Goal: Task Accomplishment & Management: Use online tool/utility

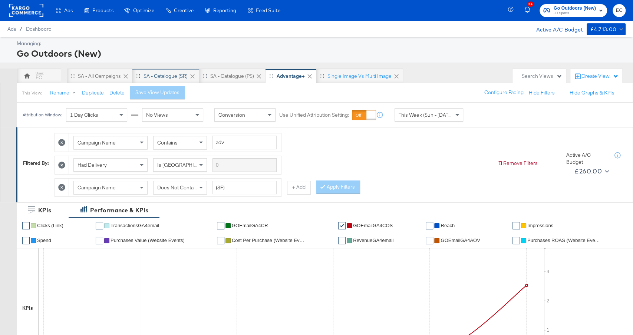
click at [162, 75] on div "SA - Catalogue (SR)" at bounding box center [165, 76] width 44 height 7
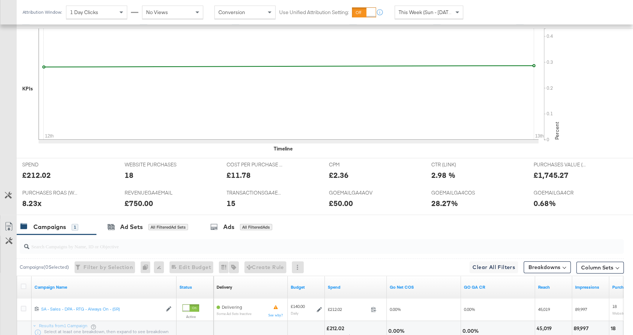
scroll to position [257, 0]
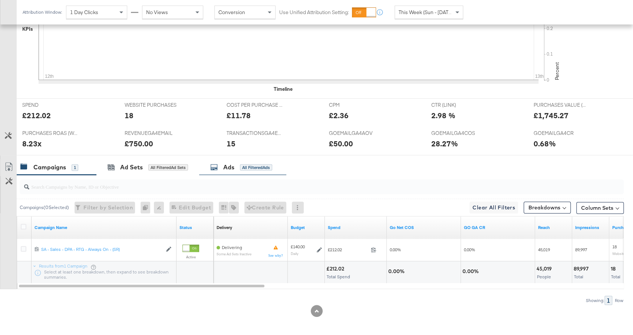
click at [223, 169] on div "Ads All Filtered Ads" at bounding box center [242, 167] width 87 height 16
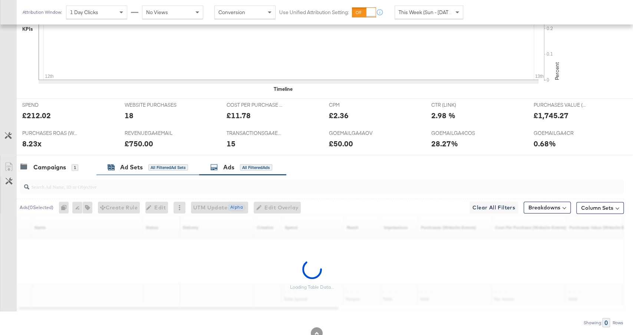
click at [165, 168] on div "All Filtered Ad Sets" at bounding box center [168, 167] width 40 height 7
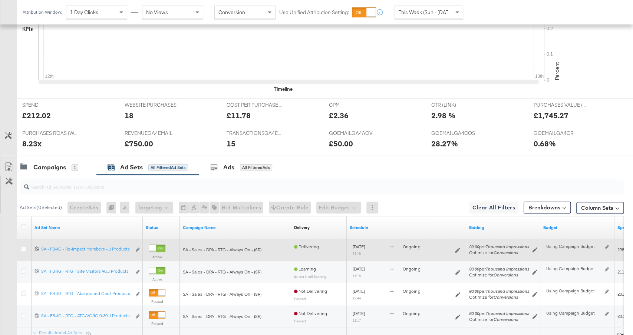
click at [21, 249] on label at bounding box center [24, 249] width 6 height 6
click at [0, 0] on input "checkbox" at bounding box center [0, 0] width 0 height 0
click at [22, 247] on icon at bounding box center [24, 249] width 6 height 6
click at [0, 0] on input "checkbox" at bounding box center [0, 0] width 0 height 0
click at [22, 247] on icon at bounding box center [24, 249] width 6 height 6
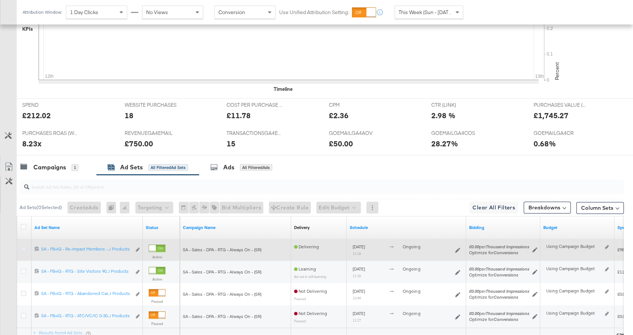
click at [0, 0] on input "checkbox" at bounding box center [0, 0] width 0 height 0
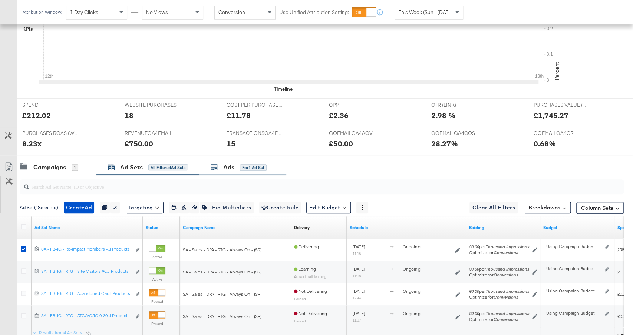
click at [244, 166] on div "for 1 Ad Set" at bounding box center [253, 167] width 27 height 7
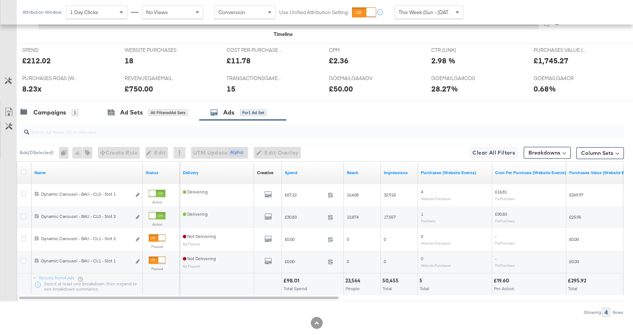
scroll to position [320, 0]
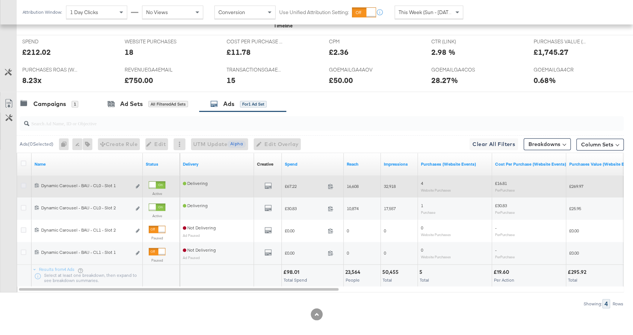
click at [23, 183] on icon at bounding box center [24, 186] width 6 height 6
click at [0, 0] on input "checkbox" at bounding box center [0, 0] width 0 height 0
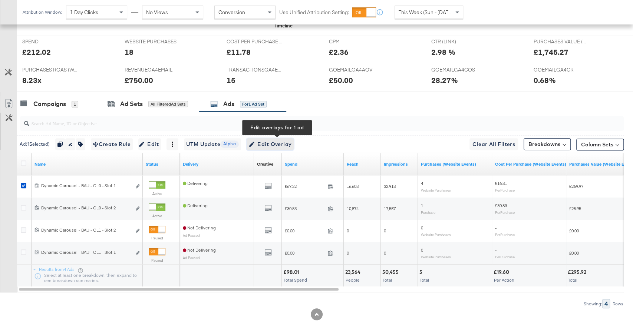
click at [266, 140] on span "Edit Overlay Edit overlays for 1 ad" at bounding box center [270, 144] width 43 height 9
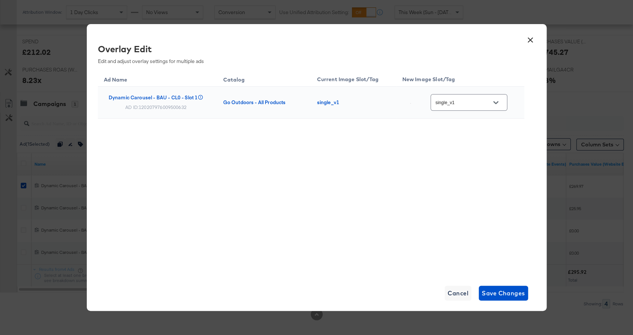
click at [530, 37] on button "×" at bounding box center [530, 38] width 13 height 13
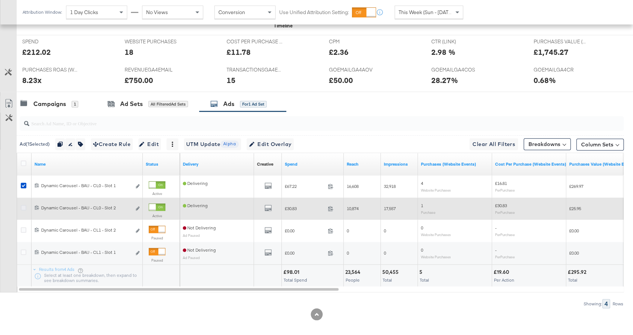
click at [23, 206] on icon at bounding box center [24, 208] width 6 height 6
click at [0, 0] on input "checkbox" at bounding box center [0, 0] width 0 height 0
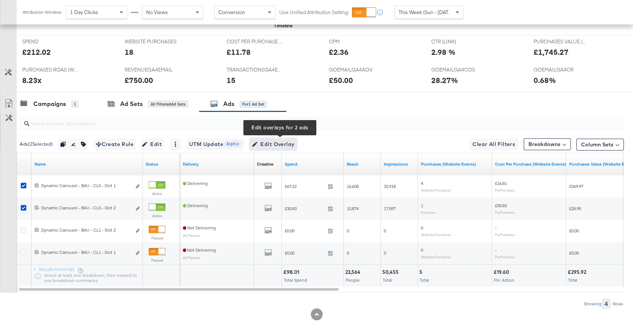
click at [278, 145] on span "Edit Overlay Edit overlays for 2 ads" at bounding box center [273, 144] width 43 height 9
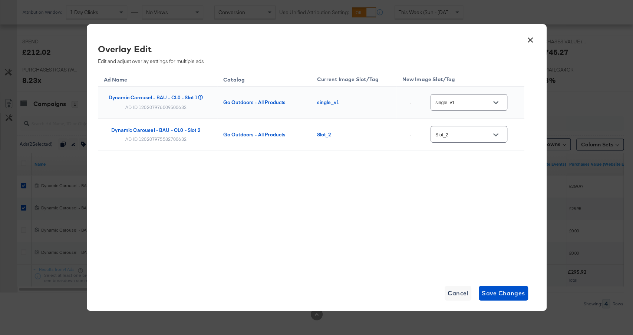
click at [530, 39] on button "×" at bounding box center [530, 38] width 13 height 13
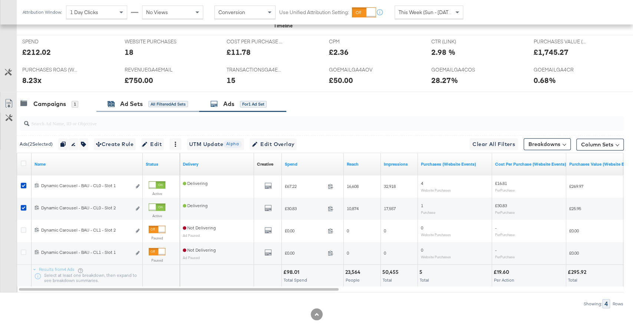
click at [163, 104] on div "All Filtered Ad Sets" at bounding box center [168, 104] width 40 height 7
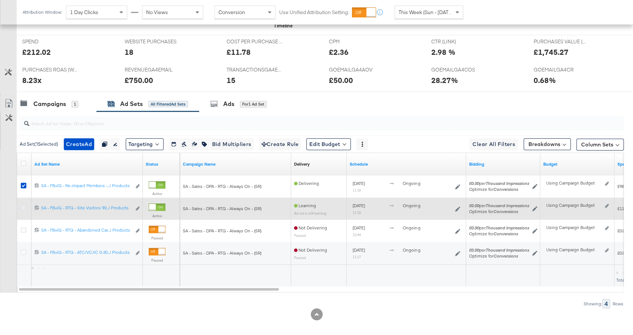
click at [24, 206] on icon at bounding box center [24, 208] width 6 height 6
click at [0, 0] on input "checkbox" at bounding box center [0, 0] width 0 height 0
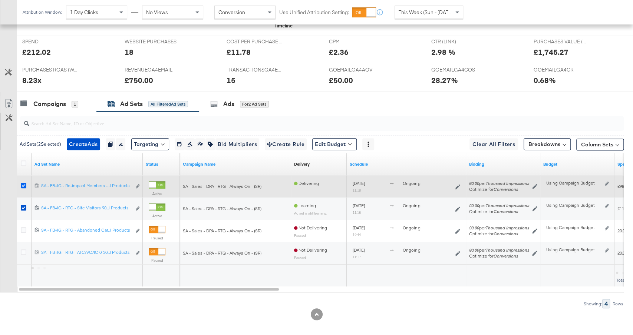
click at [24, 183] on icon at bounding box center [24, 186] width 6 height 6
click at [0, 0] on input "checkbox" at bounding box center [0, 0] width 0 height 0
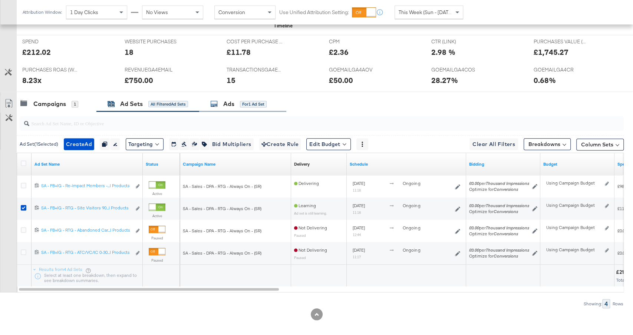
click at [243, 102] on div "for 1 Ad Set" at bounding box center [253, 104] width 27 height 7
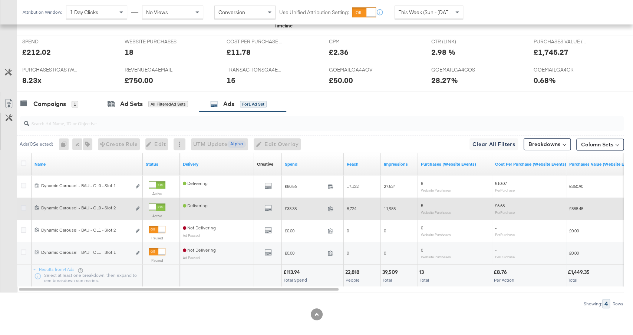
click at [23, 205] on icon at bounding box center [24, 208] width 6 height 6
click at [0, 0] on input "checkbox" at bounding box center [0, 0] width 0 height 0
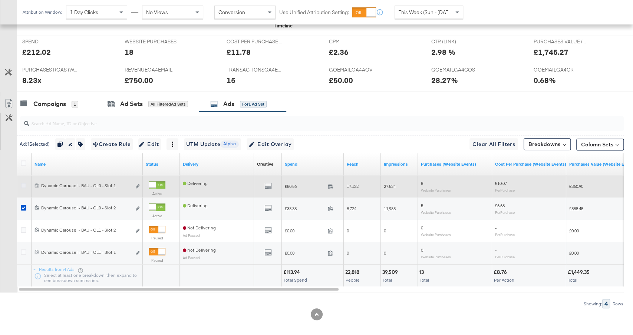
click at [23, 185] on icon at bounding box center [24, 186] width 6 height 6
click at [0, 0] on input "checkbox" at bounding box center [0, 0] width 0 height 0
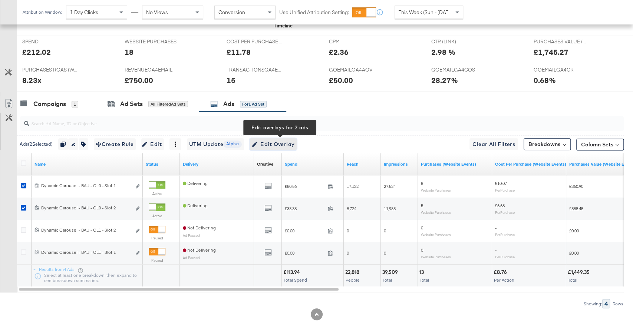
click at [286, 142] on span "Edit Overlay Edit overlays for 2 ads" at bounding box center [273, 144] width 43 height 9
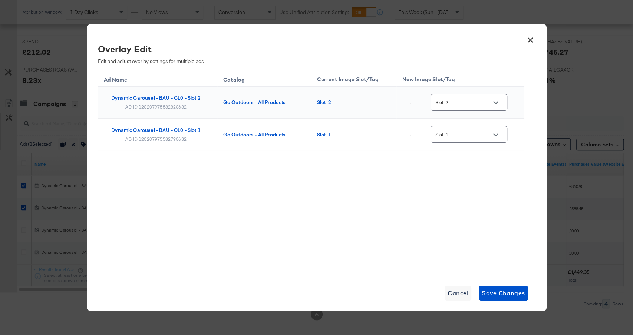
click at [531, 40] on button "×" at bounding box center [530, 38] width 13 height 13
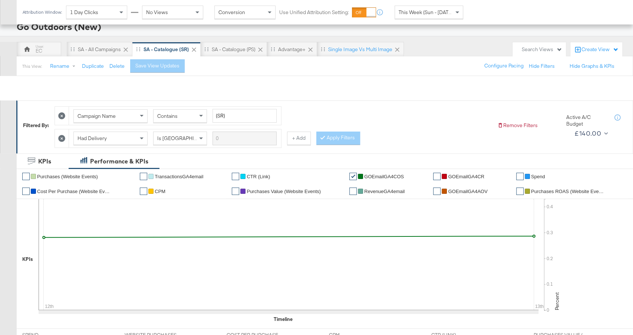
scroll to position [0, 0]
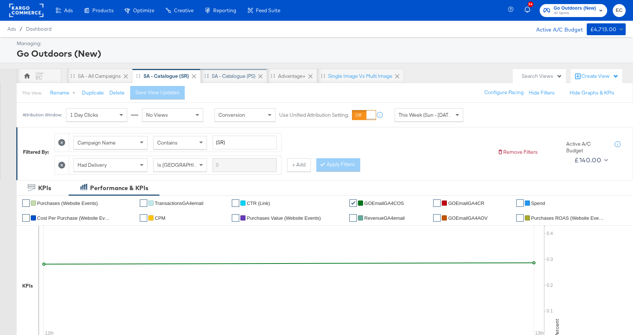
click at [239, 76] on div "SA - Catalogue (PS)" at bounding box center [234, 76] width 44 height 7
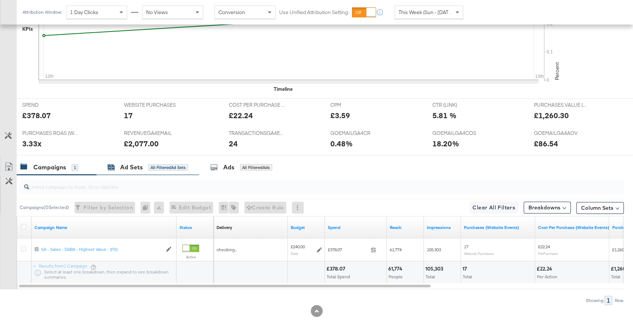
click at [183, 168] on div "All Filtered Ad Sets" at bounding box center [168, 167] width 40 height 7
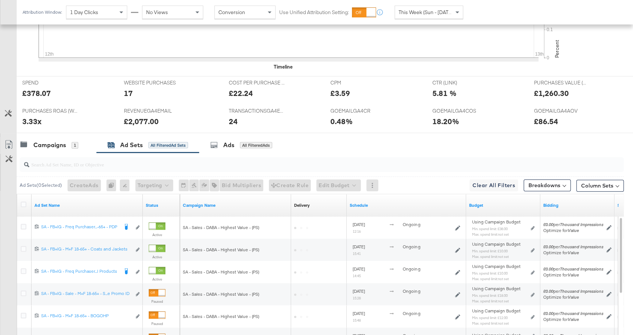
scroll to position [279, 0]
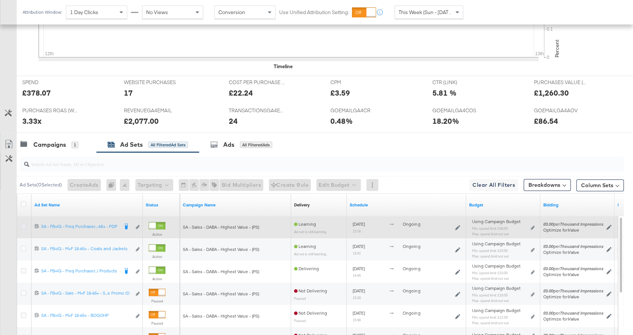
click at [23, 223] on icon at bounding box center [24, 226] width 6 height 6
click at [0, 0] on input "checkbox" at bounding box center [0, 0] width 0 height 0
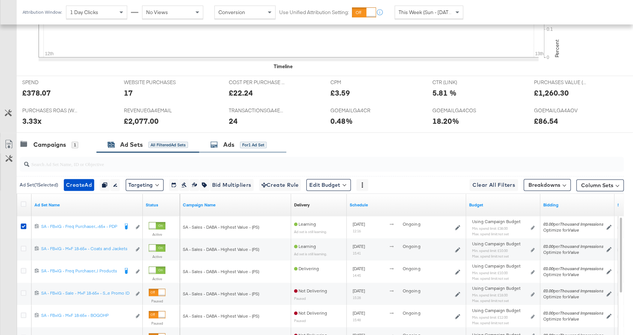
click at [244, 145] on div "for 1 Ad Set" at bounding box center [253, 145] width 27 height 7
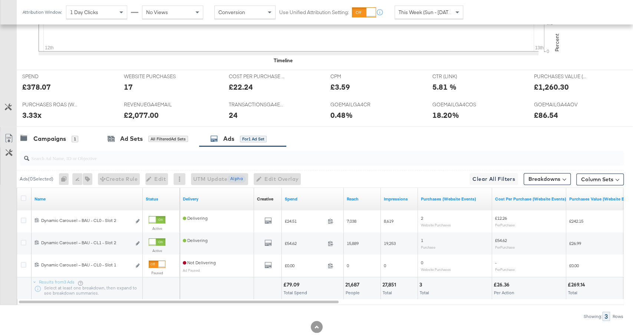
scroll to position [287, 0]
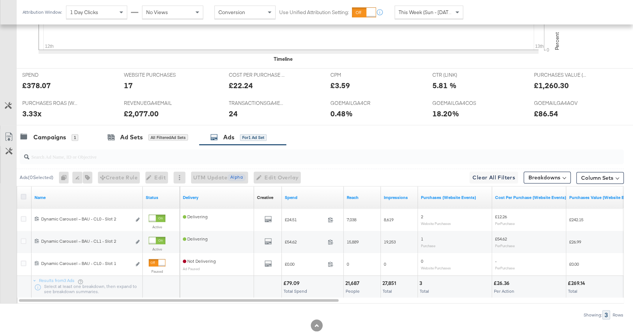
click at [23, 194] on icon at bounding box center [24, 197] width 6 height 6
click at [0, 0] on input "checkbox" at bounding box center [0, 0] width 0 height 0
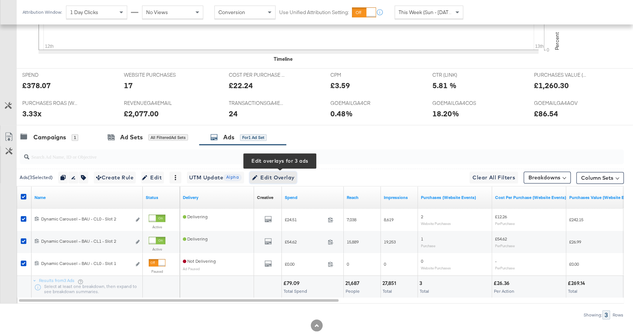
click at [287, 173] on span "Edit Overlay Edit overlays for 3 ads" at bounding box center [273, 177] width 43 height 9
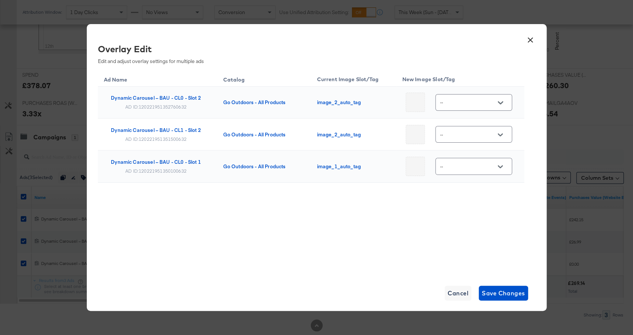
click at [530, 41] on button "×" at bounding box center [530, 38] width 13 height 13
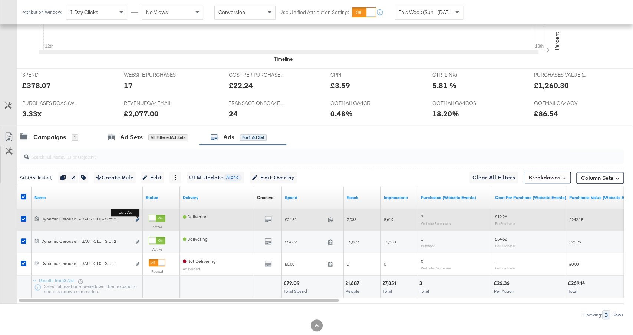
click at [137, 218] on icon "link" at bounding box center [138, 220] width 4 height 4
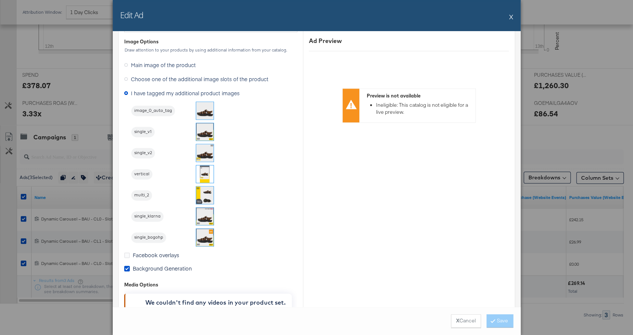
scroll to position [646, 0]
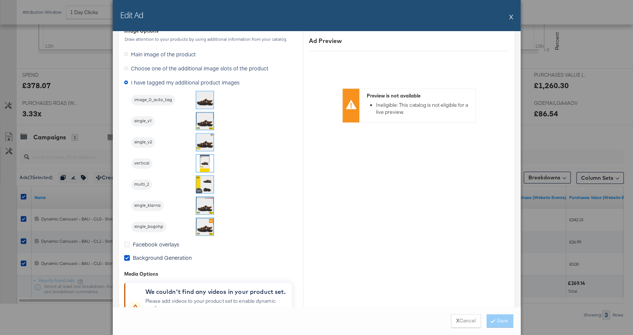
click at [205, 139] on img at bounding box center [204, 141] width 17 height 17
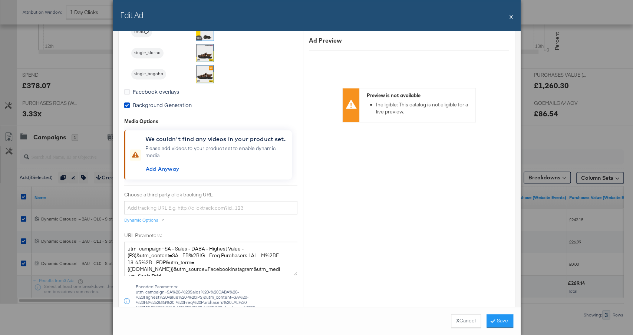
scroll to position [805, 0]
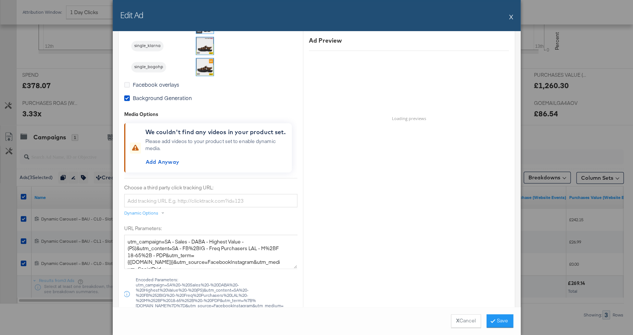
click at [163, 98] on span "Background Generation" at bounding box center [162, 97] width 59 height 7
click at [0, 0] on input "Background Generation" at bounding box center [0, 0] width 0 height 0
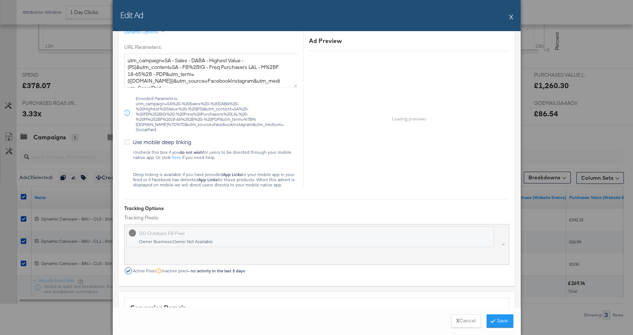
scroll to position [1020, 0]
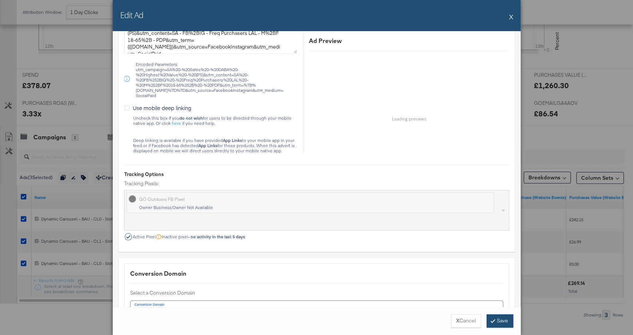
click at [501, 319] on button "Save" at bounding box center [499, 320] width 27 height 13
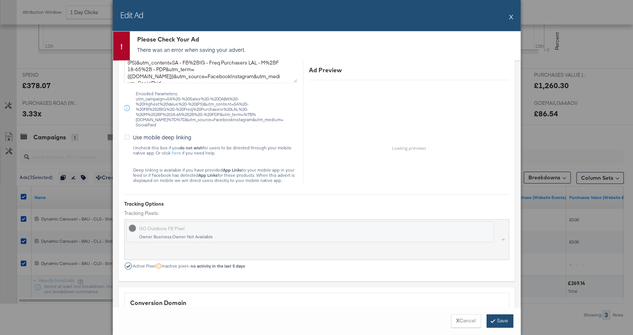
click at [494, 322] on button "Save" at bounding box center [499, 320] width 27 height 13
click at [511, 16] on button "X" at bounding box center [511, 16] width 4 height 15
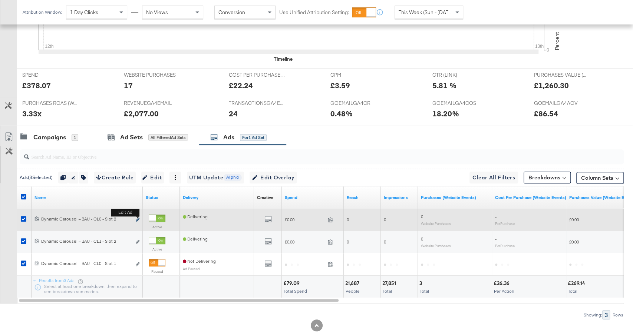
click at [136, 218] on icon "link" at bounding box center [138, 220] width 4 height 4
click at [138, 218] on icon "link" at bounding box center [138, 220] width 4 height 4
click at [137, 219] on icon "link" at bounding box center [138, 220] width 4 height 4
click at [139, 218] on icon "link" at bounding box center [138, 220] width 4 height 4
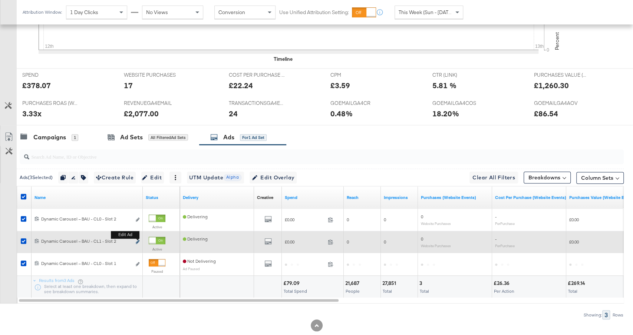
click at [139, 240] on icon "link" at bounding box center [138, 242] width 4 height 4
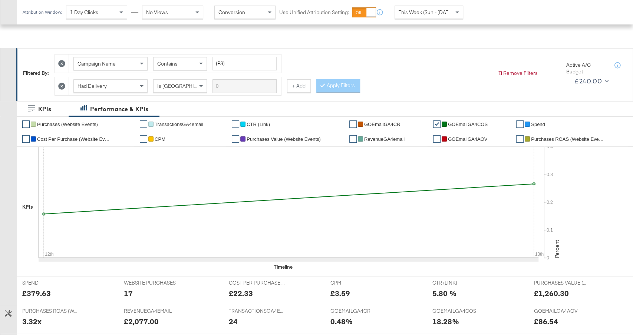
scroll to position [257, 0]
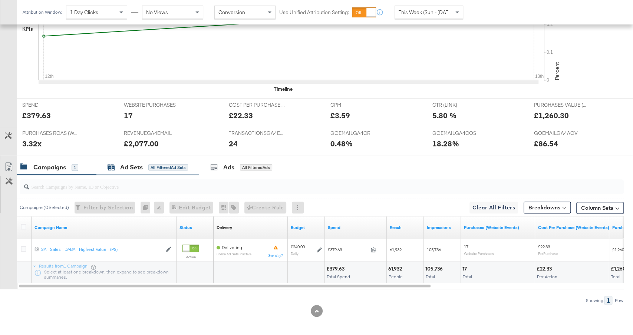
click at [183, 163] on div "Ad Sets All Filtered Ad Sets" at bounding box center [147, 167] width 80 height 9
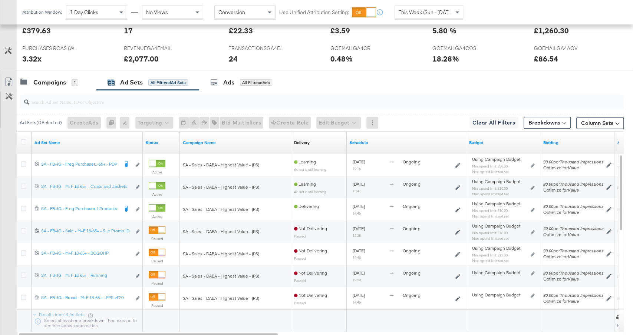
scroll to position [358, 0]
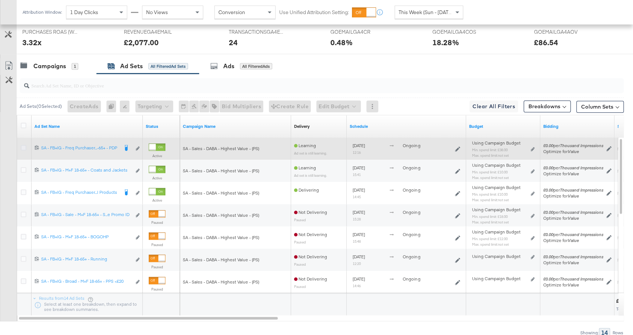
click at [23, 145] on icon at bounding box center [24, 148] width 6 height 6
click at [0, 0] on input "checkbox" at bounding box center [0, 0] width 0 height 0
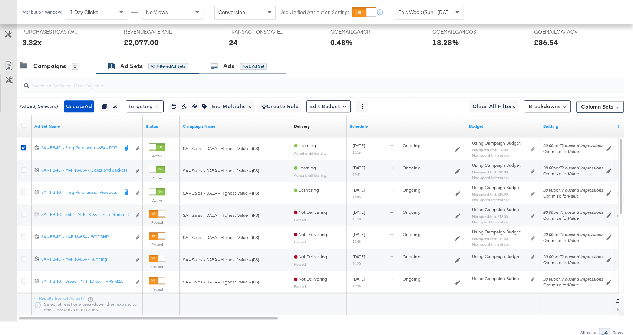
click at [246, 63] on div "for 1 Ad Set" at bounding box center [253, 66] width 27 height 7
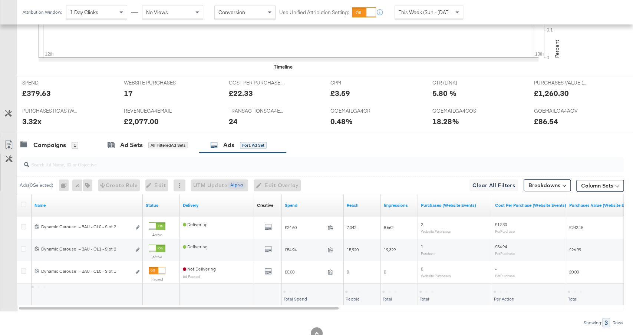
scroll to position [301, 0]
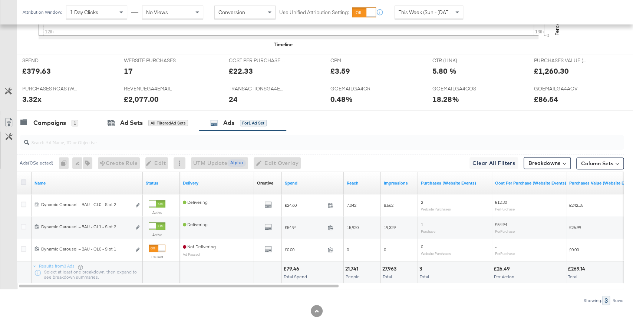
click at [22, 179] on icon at bounding box center [24, 182] width 6 height 6
click at [0, 0] on input "checkbox" at bounding box center [0, 0] width 0 height 0
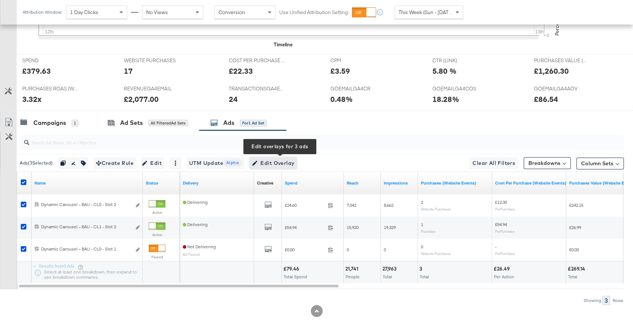
click at [274, 159] on span "Edit Overlay Edit overlays for 3 ads" at bounding box center [273, 163] width 43 height 9
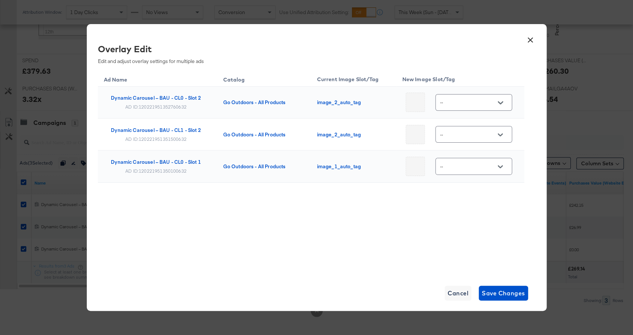
click at [471, 106] on input "--" at bounding box center [467, 103] width 59 height 9
click at [466, 168] on div "single_v2" at bounding box center [473, 163] width 42 height 7
type input "single_v2"
click at [469, 134] on input "--" at bounding box center [467, 134] width 59 height 9
click at [463, 197] on div "single_v2" at bounding box center [475, 195] width 55 height 13
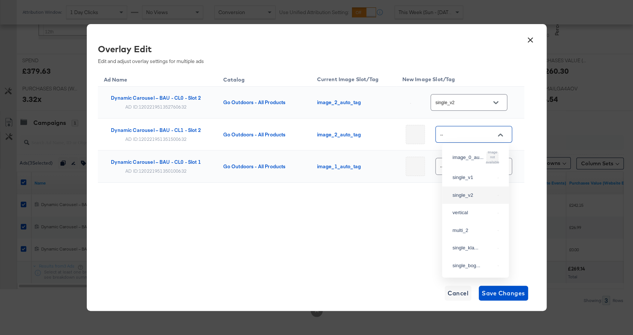
type input "single_v2"
click at [462, 155] on td "--" at bounding box center [460, 166] width 128 height 32
click at [462, 161] on div "--" at bounding box center [473, 166] width 77 height 17
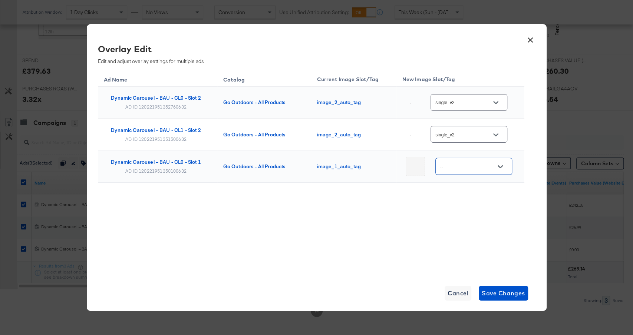
click at [455, 171] on div "--" at bounding box center [473, 166] width 77 height 17
click at [474, 163] on input "--" at bounding box center [467, 166] width 59 height 9
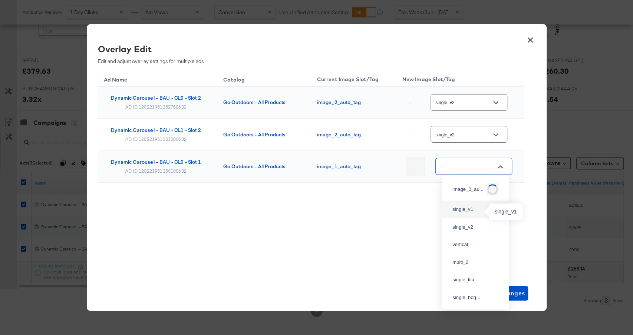
click at [463, 212] on div "single_v1" at bounding box center [473, 209] width 42 height 7
type input "single_v1"
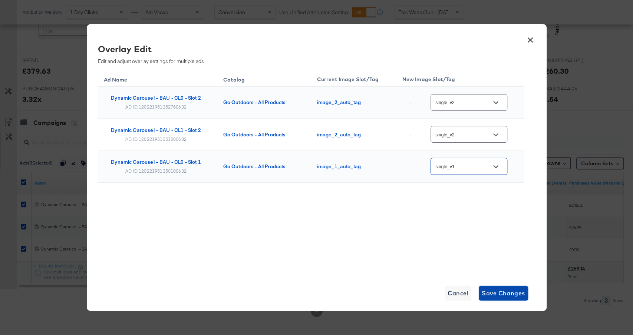
click at [474, 251] on span "Save Changes" at bounding box center [502, 293] width 43 height 10
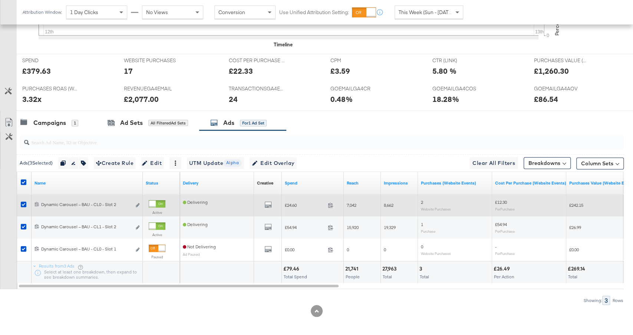
click at [141, 202] on div "120221951352760632 Dynamic Carousel – BAU - CL0 - Slot 2 Dynamic Carousel – BAU…" at bounding box center [87, 206] width 111 height 14
click at [140, 202] on div "120221951352760632 Dynamic Carousel – BAU - CL0 - Slot 2 Dynamic Carousel – BAU…" at bounding box center [87, 206] width 111 height 14
click at [136, 203] on icon "link" at bounding box center [138, 205] width 4 height 4
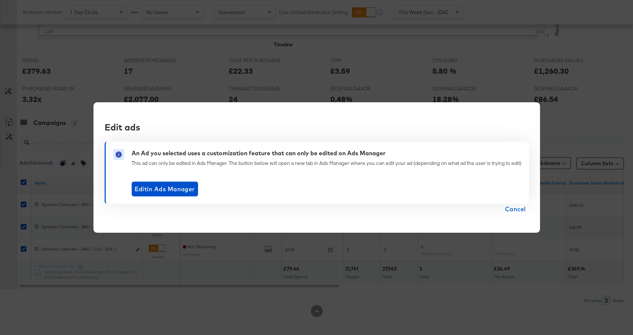
click at [474, 207] on span "Cancel" at bounding box center [515, 209] width 21 height 10
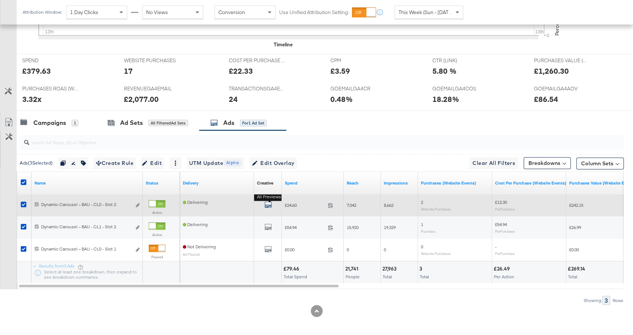
click at [268, 202] on icon "default" at bounding box center [267, 204] width 7 height 7
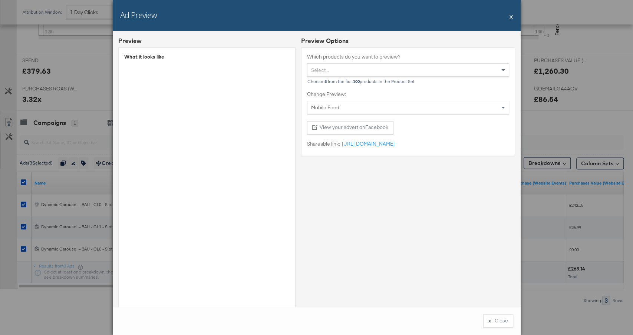
click at [474, 15] on button "X" at bounding box center [511, 16] width 4 height 15
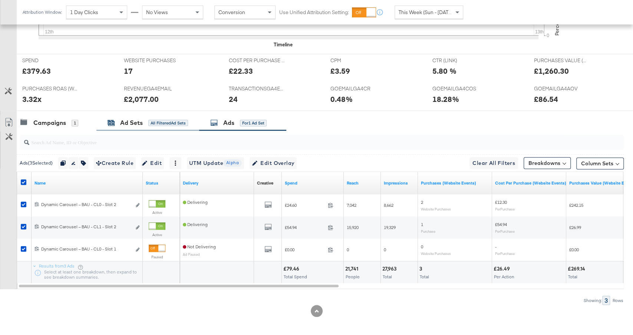
click at [156, 121] on div "All Filtered Ad Sets" at bounding box center [168, 123] width 40 height 7
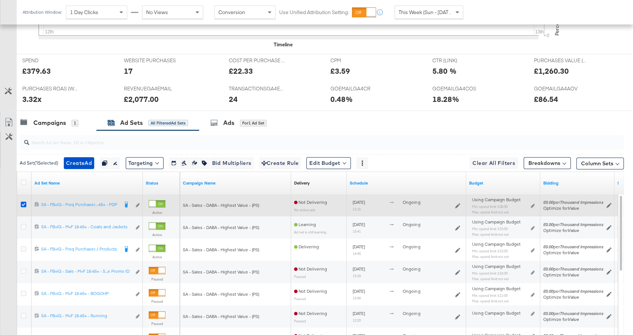
click at [22, 202] on icon at bounding box center [24, 205] width 6 height 6
click at [0, 0] on input "checkbox" at bounding box center [0, 0] width 0 height 0
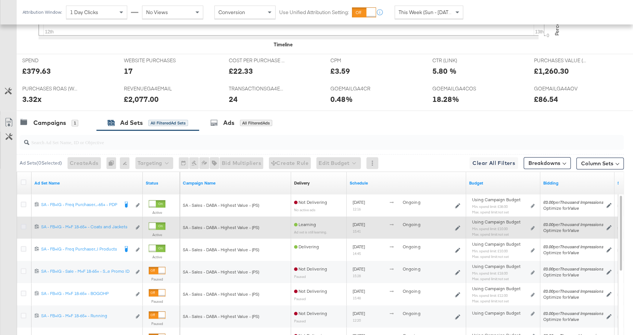
click at [22, 225] on icon at bounding box center [24, 227] width 6 height 6
click at [0, 0] on input "checkbox" at bounding box center [0, 0] width 0 height 0
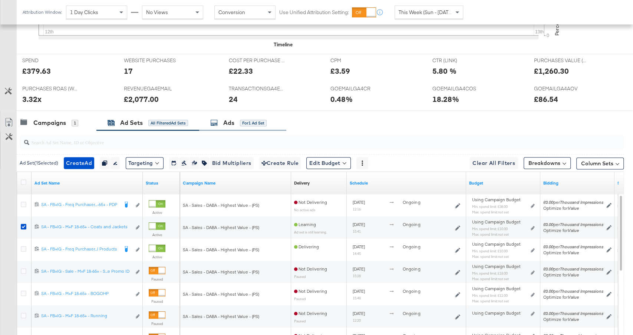
click at [234, 123] on div "Ads" at bounding box center [228, 123] width 11 height 9
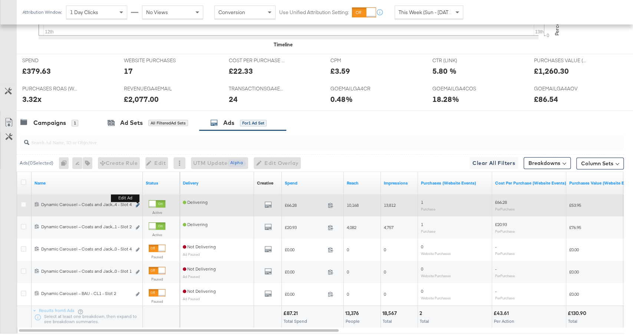
click at [136, 203] on icon "link" at bounding box center [138, 205] width 4 height 4
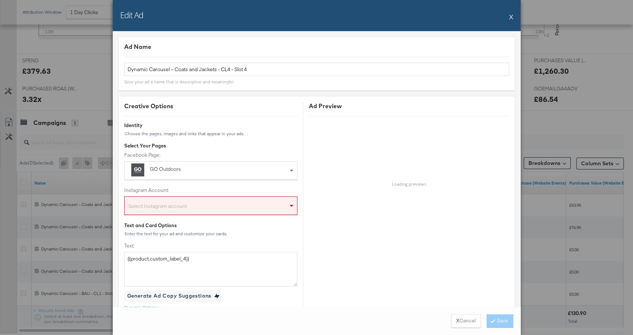
click at [474, 17] on button "X" at bounding box center [511, 16] width 4 height 15
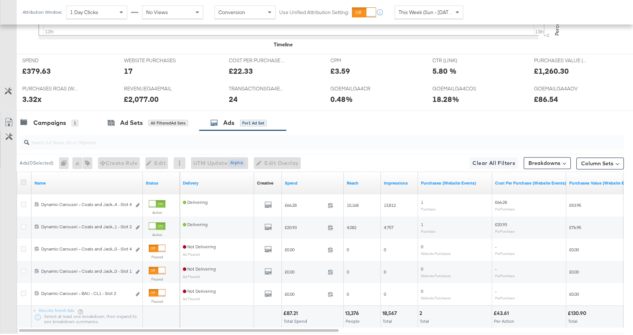
click at [25, 179] on icon at bounding box center [24, 182] width 6 height 6
click at [0, 0] on input "checkbox" at bounding box center [0, 0] width 0 height 0
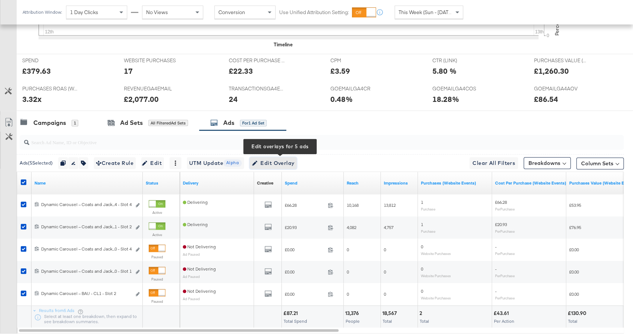
click at [285, 162] on span "Edit Overlay Edit overlays for 5 ads" at bounding box center [273, 163] width 43 height 9
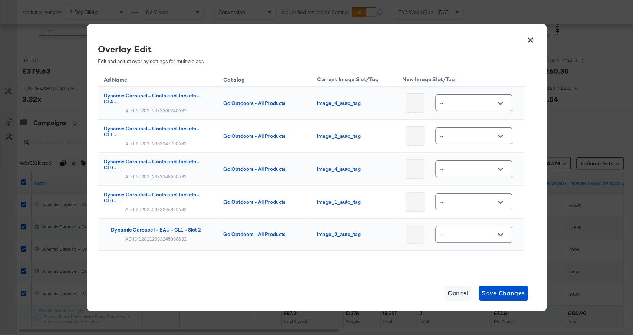
click at [474, 103] on input "--" at bounding box center [467, 103] width 59 height 9
click at [357, 106] on td "image_4_auto_tag" at bounding box center [353, 103] width 85 height 33
click at [458, 100] on input "--" at bounding box center [467, 103] width 59 height 9
click at [461, 203] on div "multi_2" at bounding box center [473, 199] width 42 height 7
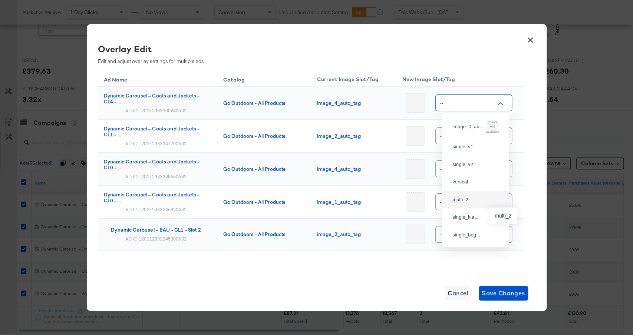
type input "multi_2"
